Goal: Information Seeking & Learning: Learn about a topic

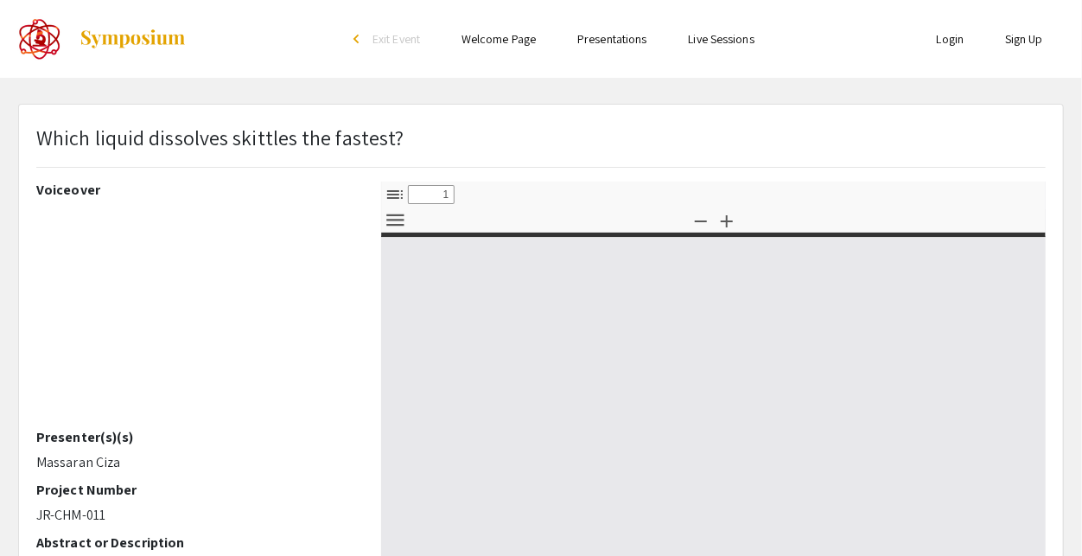
select select "custom"
type input "0"
select select "custom"
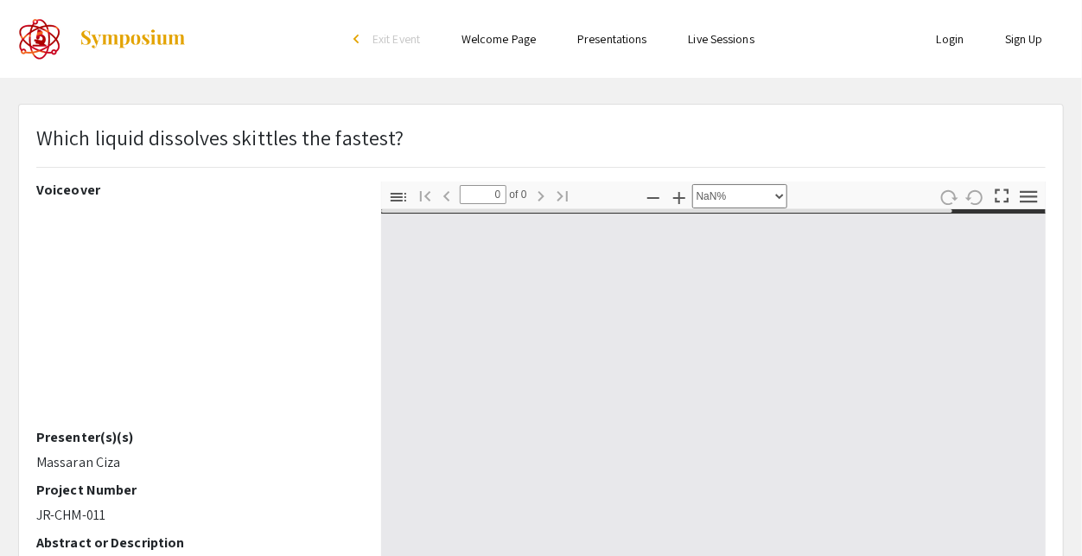
type input "1"
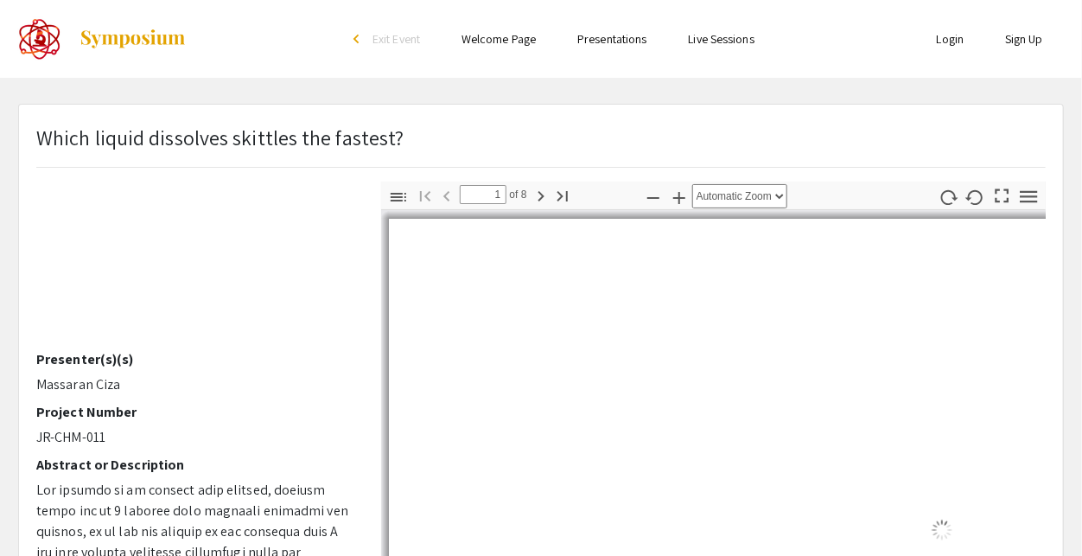
select select "auto"
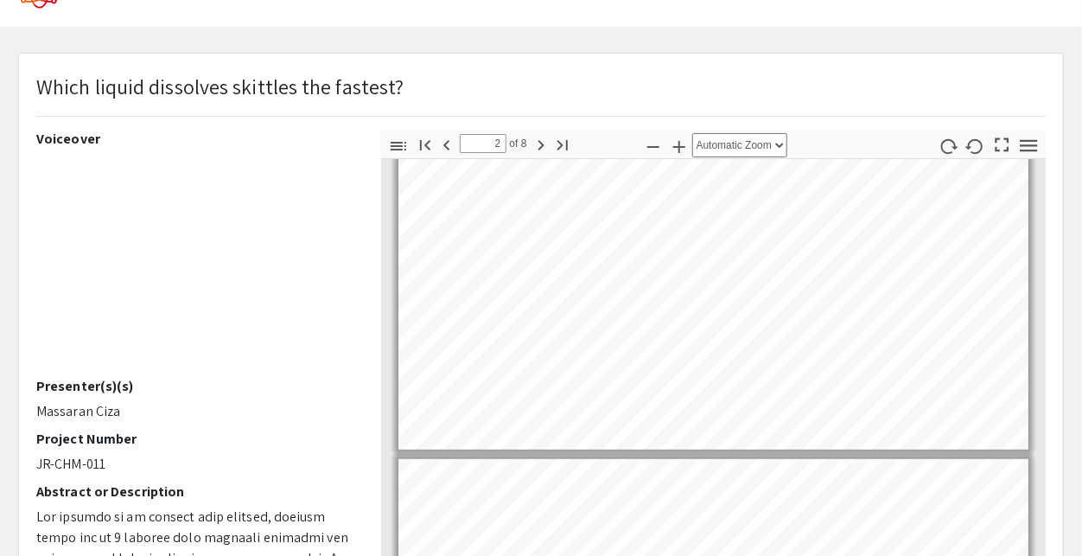
scroll to position [48, 0]
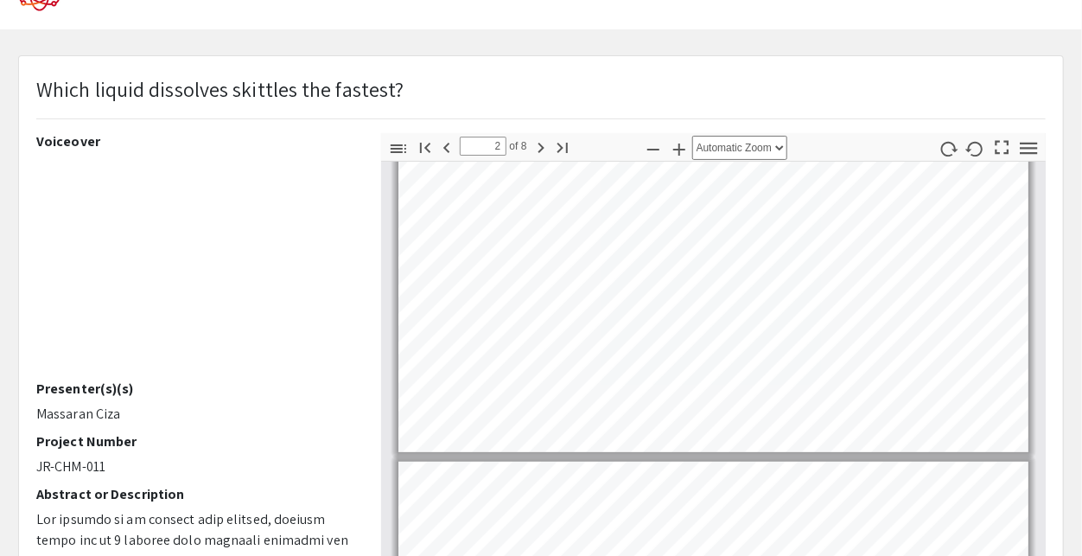
drag, startPoint x: 36, startPoint y: 409, endPoint x: 117, endPoint y: 411, distance: 80.4
click at [117, 411] on p "Massaran Ciza" at bounding box center [195, 414] width 319 height 21
copy p "Massaran Ciza"
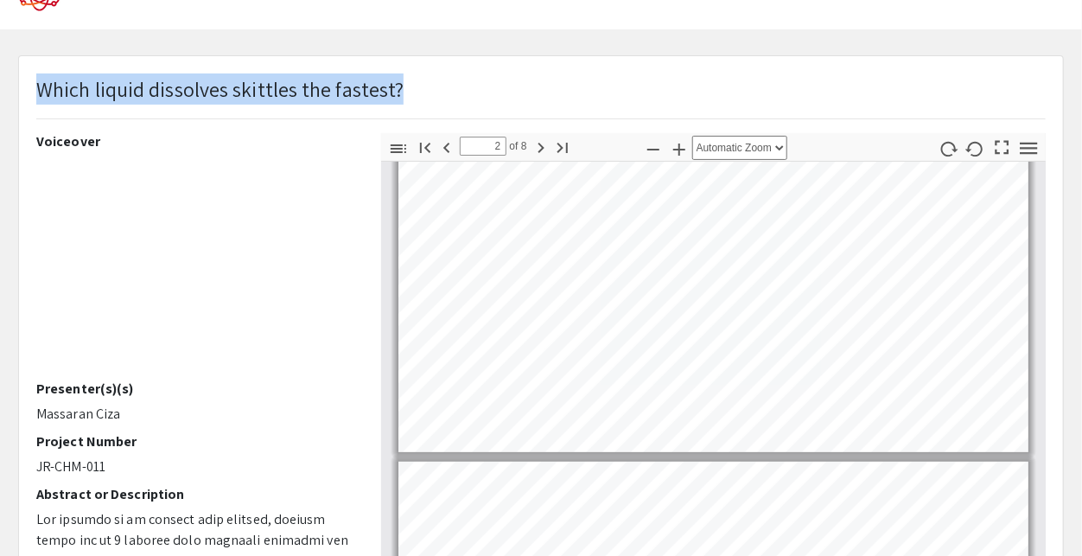
click at [38, 86] on div "Which liquid dissolves skittles the fastest?" at bounding box center [540, 103] width 1035 height 60
copy p "Which liquid dissolves skittles the fastest?"
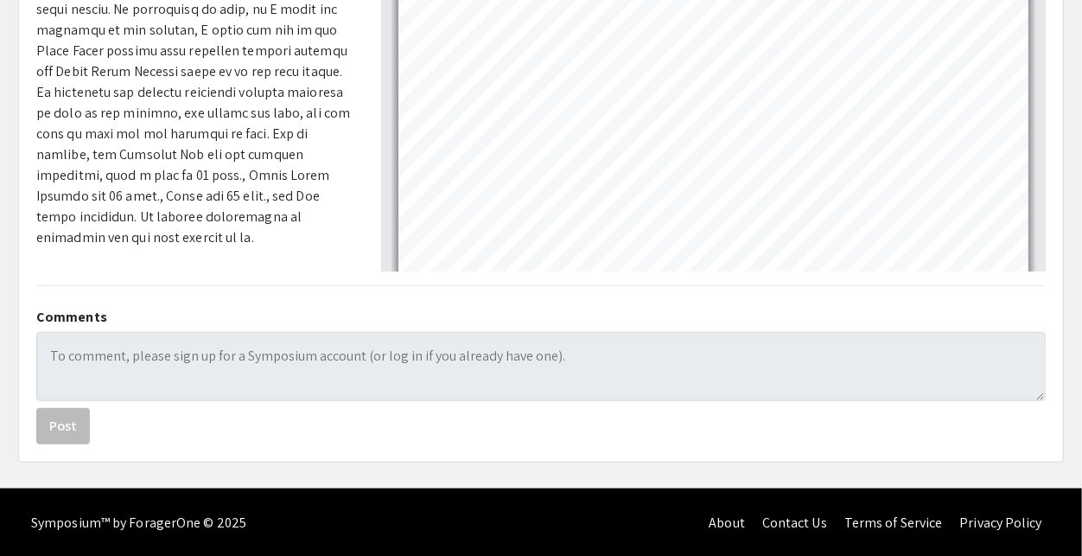
scroll to position [0, 0]
type input "1"
